Goal: Task Accomplishment & Management: Use online tool/utility

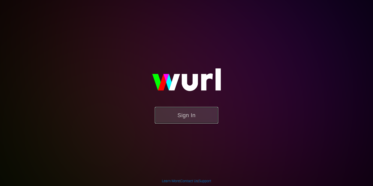
click at [187, 121] on button "Sign In" at bounding box center [186, 115] width 63 height 16
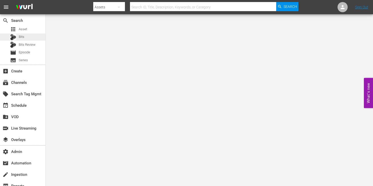
click at [23, 37] on span "Bits" at bounding box center [22, 36] width 6 height 5
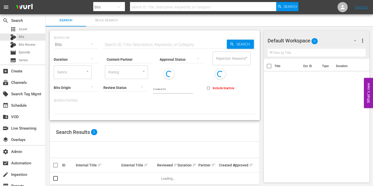
click at [170, 60] on div at bounding box center [182, 59] width 45 height 14
click at [125, 57] on div "APPROVED REJECTED" at bounding box center [186, 93] width 373 height 186
click at [124, 56] on input "Content Partner" at bounding box center [129, 59] width 45 height 18
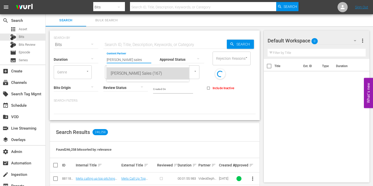
click at [126, 71] on div "[PERSON_NAME] Sales (167)" at bounding box center [148, 73] width 74 height 12
type input "[PERSON_NAME] Sales (167)"
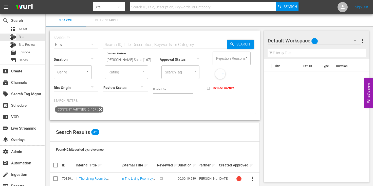
scroll to position [85, 0]
click at [57, 162] on input "checkbox" at bounding box center [57, 165] width 10 height 6
checkbox input "true"
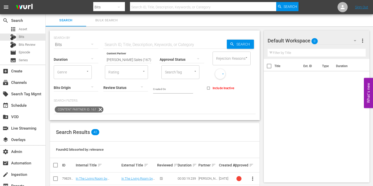
checkbox input "true"
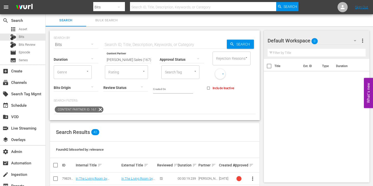
checkbox input "true"
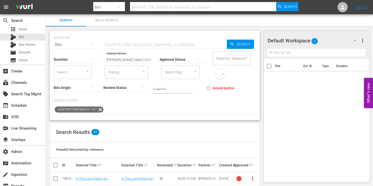
checkbox input "true"
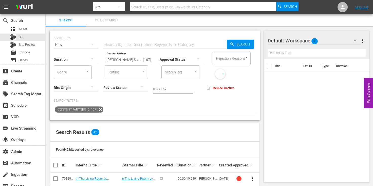
checkbox input "true"
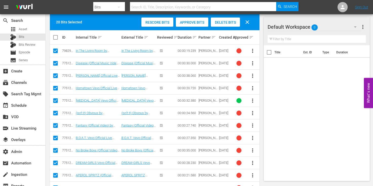
scroll to position [123, 0]
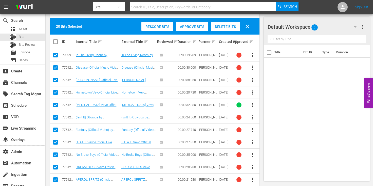
click at [58, 42] on input "checkbox" at bounding box center [57, 42] width 10 height 6
checkbox input "true"
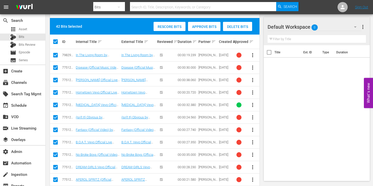
checkbox input "true"
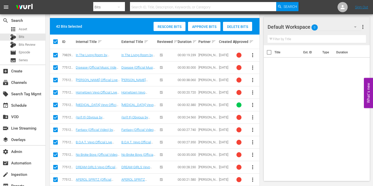
checkbox input "true"
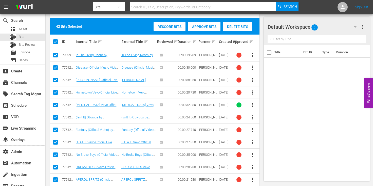
checkbox input "true"
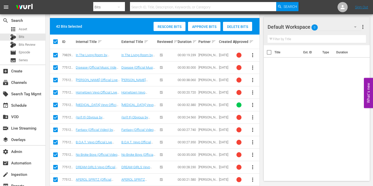
checkbox input "true"
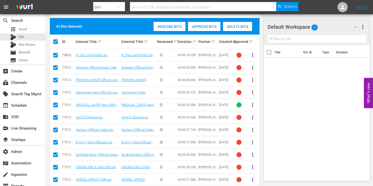
checkbox input "true"
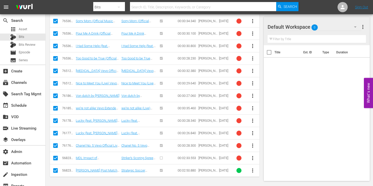
scroll to position [518, 0]
click at [56, 171] on input "checkbox" at bounding box center [55, 171] width 6 height 6
checkbox input "false"
click at [55, 157] on input "checkbox" at bounding box center [55, 158] width 6 height 6
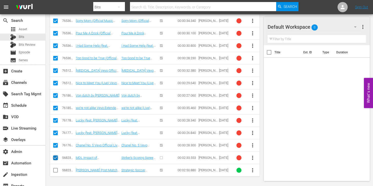
checkbox input "false"
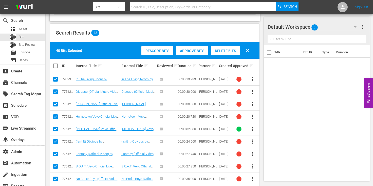
scroll to position [98, 0]
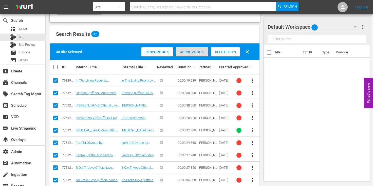
click at [199, 53] on span "Approve Bits" at bounding box center [192, 52] width 32 height 4
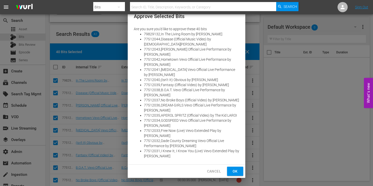
click at [231, 171] on span "Ok" at bounding box center [235, 171] width 8 height 6
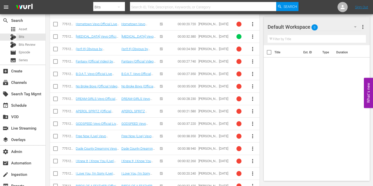
scroll to position [0, 0]
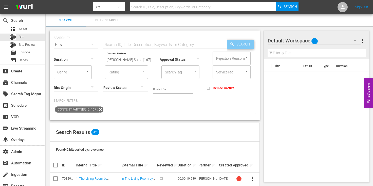
click at [244, 44] on span "Search" at bounding box center [244, 44] width 20 height 9
click at [240, 45] on span "Search" at bounding box center [244, 44] width 20 height 9
click at [200, 62] on div "button" at bounding box center [198, 60] width 6 height 9
click at [186, 66] on div "REJECTED" at bounding box center [182, 67] width 45 height 8
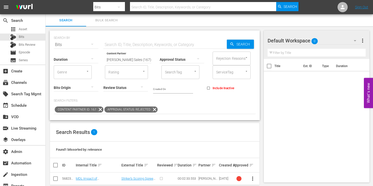
scroll to position [8, 0]
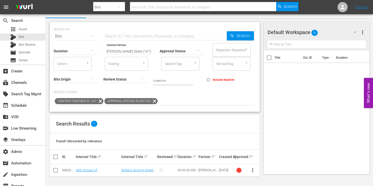
click at [57, 167] on icon at bounding box center [55, 170] width 6 height 6
click at [56, 171] on input "checkbox" at bounding box center [55, 171] width 6 height 6
checkbox input "true"
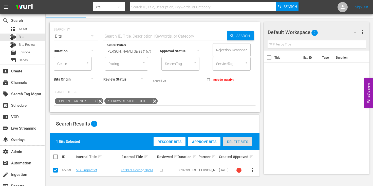
click at [237, 139] on div "Delete Bits" at bounding box center [237, 142] width 29 height 10
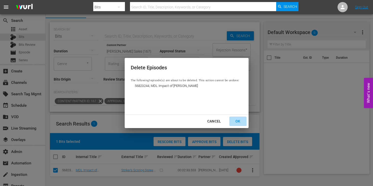
click at [241, 121] on div "OK" at bounding box center [237, 121] width 13 height 6
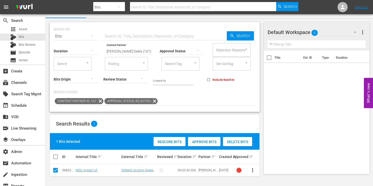
click at [155, 100] on icon at bounding box center [154, 101] width 7 height 7
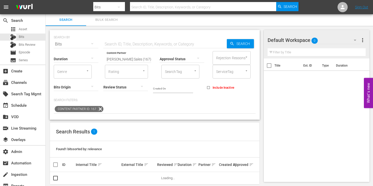
scroll to position [8, 0]
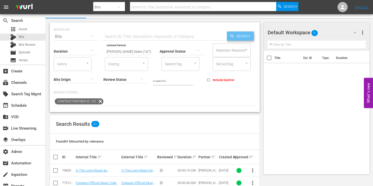
click at [242, 40] on span "Search" at bounding box center [244, 35] width 20 height 9
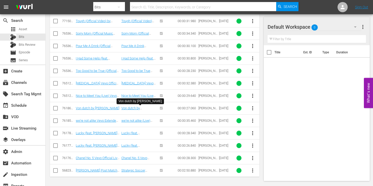
scroll to position [505, 0]
click at [52, 171] on td at bounding box center [55, 169] width 11 height 12
click at [56, 169] on input "checkbox" at bounding box center [55, 171] width 6 height 6
checkbox input "true"
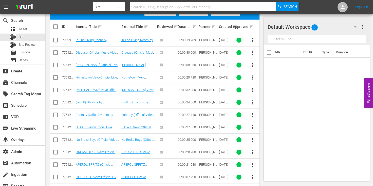
scroll to position [21, 0]
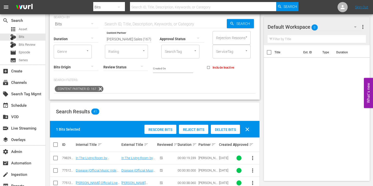
click at [223, 127] on div "Delete Bits" at bounding box center [225, 129] width 29 height 10
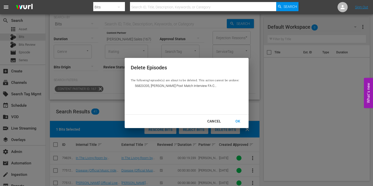
click at [213, 119] on div "Cancel" at bounding box center [214, 121] width 22 height 6
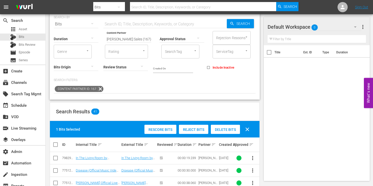
click at [194, 126] on div "Reject Bits" at bounding box center [193, 129] width 29 height 10
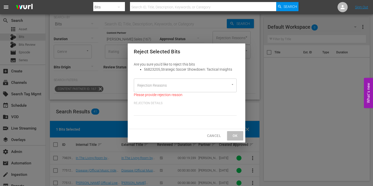
click at [199, 80] on div "Rejection Reasons" at bounding box center [185, 85] width 103 height 14
click at [196, 83] on input "Rejection Reasons" at bounding box center [178, 85] width 84 height 9
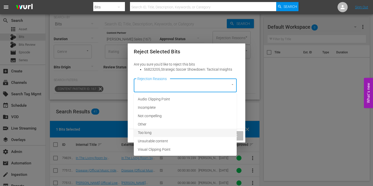
click at [163, 125] on li "Other" at bounding box center [185, 124] width 103 height 8
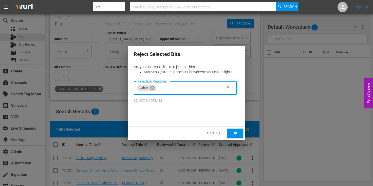
click at [229, 133] on button "Ok" at bounding box center [235, 132] width 16 height 9
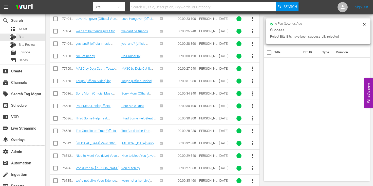
scroll to position [505, 0]
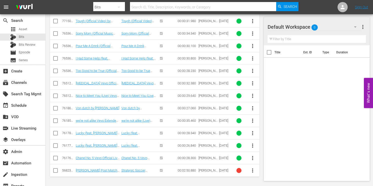
click at [57, 170] on input "checkbox" at bounding box center [55, 171] width 6 height 6
checkbox input "true"
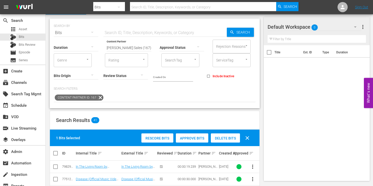
scroll to position [17, 0]
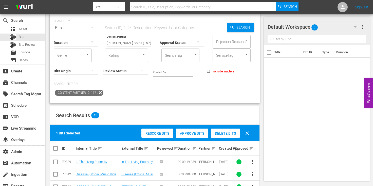
click at [230, 133] on span "Delete Bits" at bounding box center [225, 133] width 29 height 4
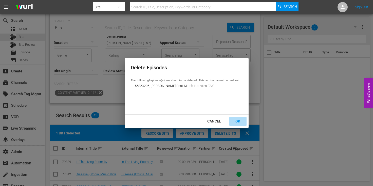
click at [238, 120] on div "OK" at bounding box center [237, 121] width 13 height 6
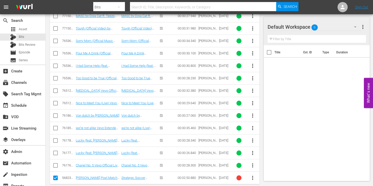
scroll to position [505, 0]
